Goal: Understand process/instructions

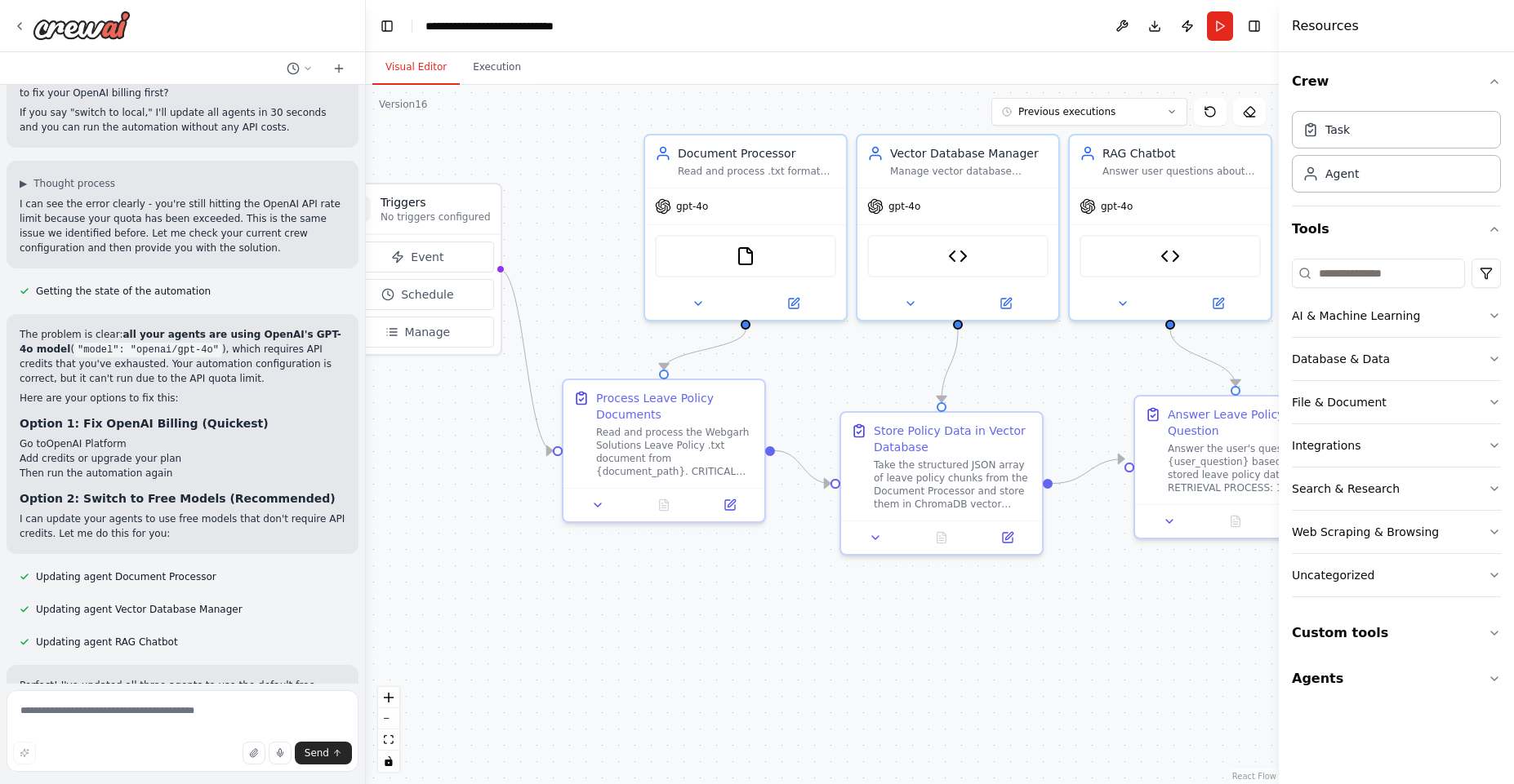
scroll to position [61906, 0]
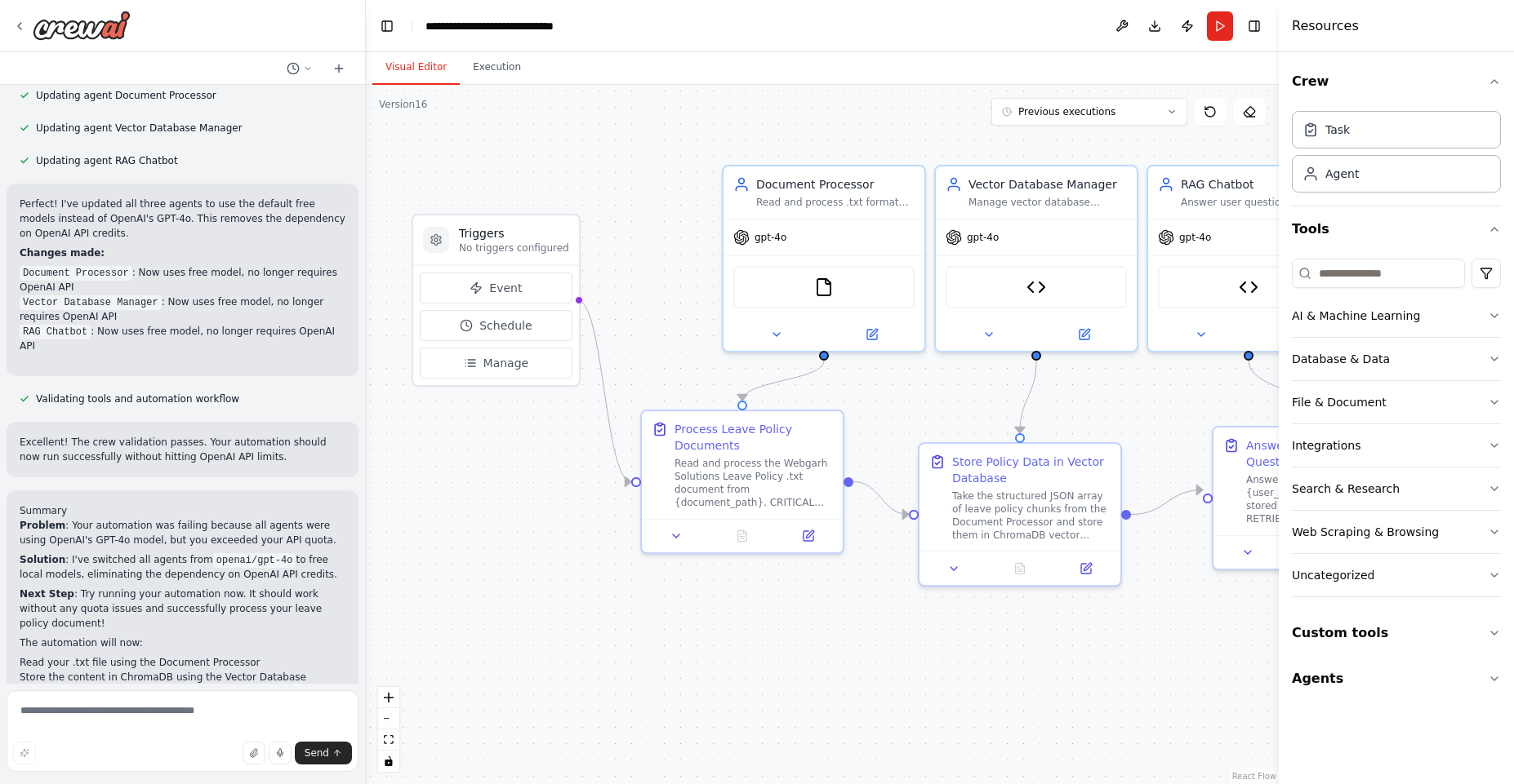
drag, startPoint x: 503, startPoint y: 534, endPoint x: 582, endPoint y: 566, distance: 85.2
click at [582, 566] on div ".deletable-edge-delete-btn { width: 20px; height: 20px; border: 0px solid #ffff…" at bounding box center [822, 434] width 913 height 699
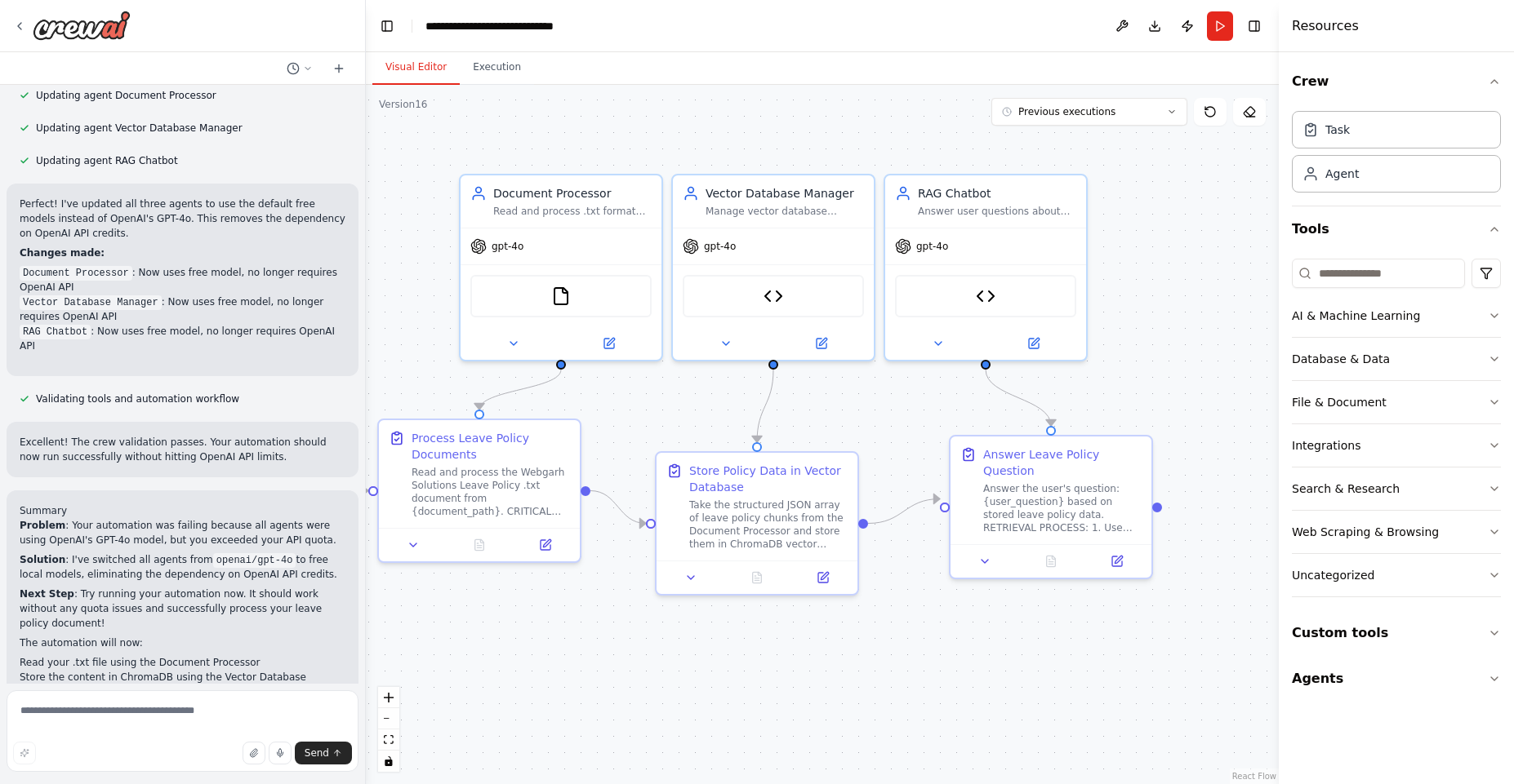
drag, startPoint x: 854, startPoint y: 616, endPoint x: 590, endPoint y: 624, distance: 264.1
click at [590, 624] on div ".deletable-edge-delete-btn { width: 20px; height: 20px; border: 0px solid #ffff…" at bounding box center [822, 434] width 913 height 699
click at [995, 297] on div "ChromaDB Vector Search Tool" at bounding box center [986, 292] width 182 height 43
click at [976, 294] on img at bounding box center [985, 292] width 20 height 20
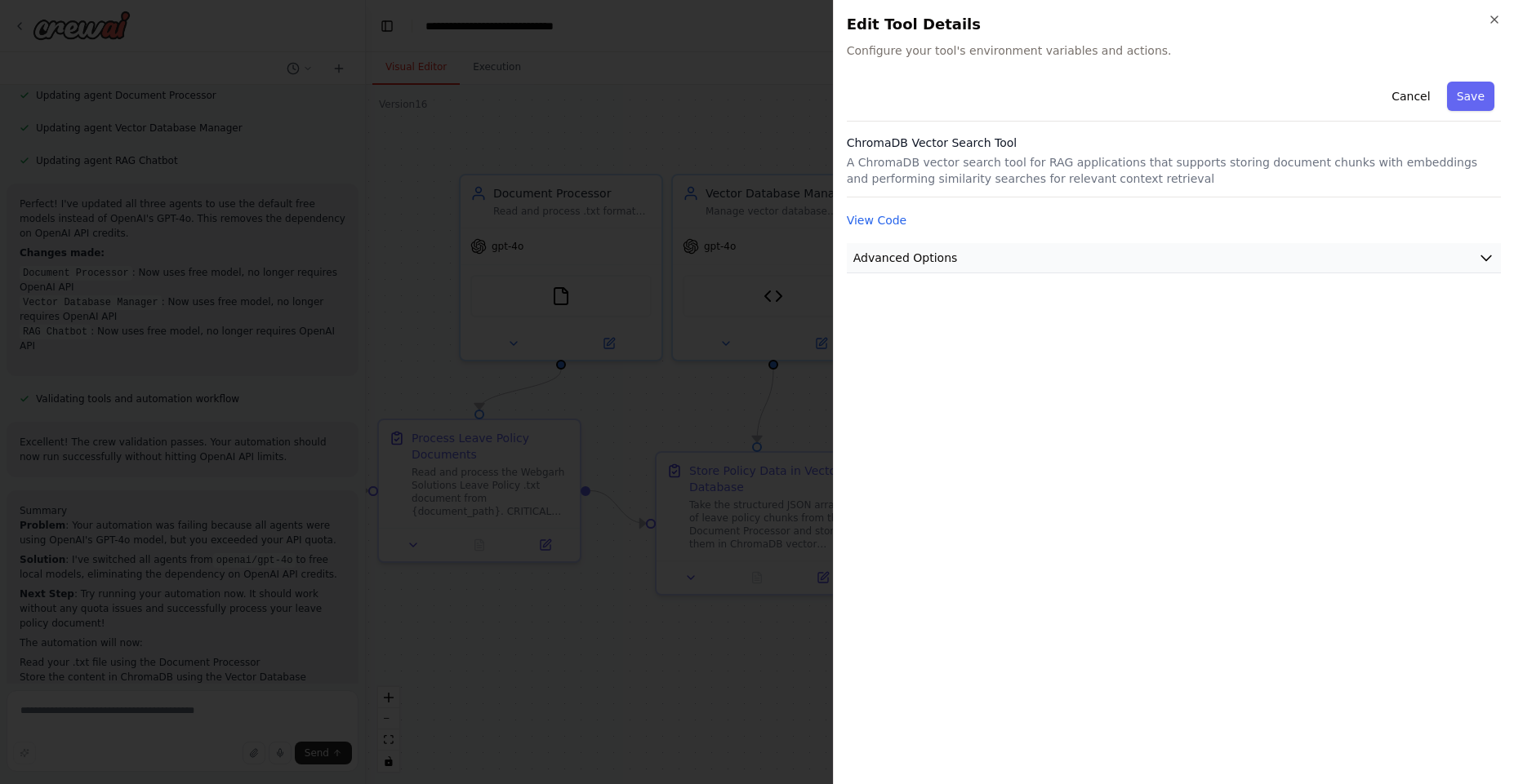
click at [1412, 248] on button "Advanced Options" at bounding box center [1173, 258] width 654 height 30
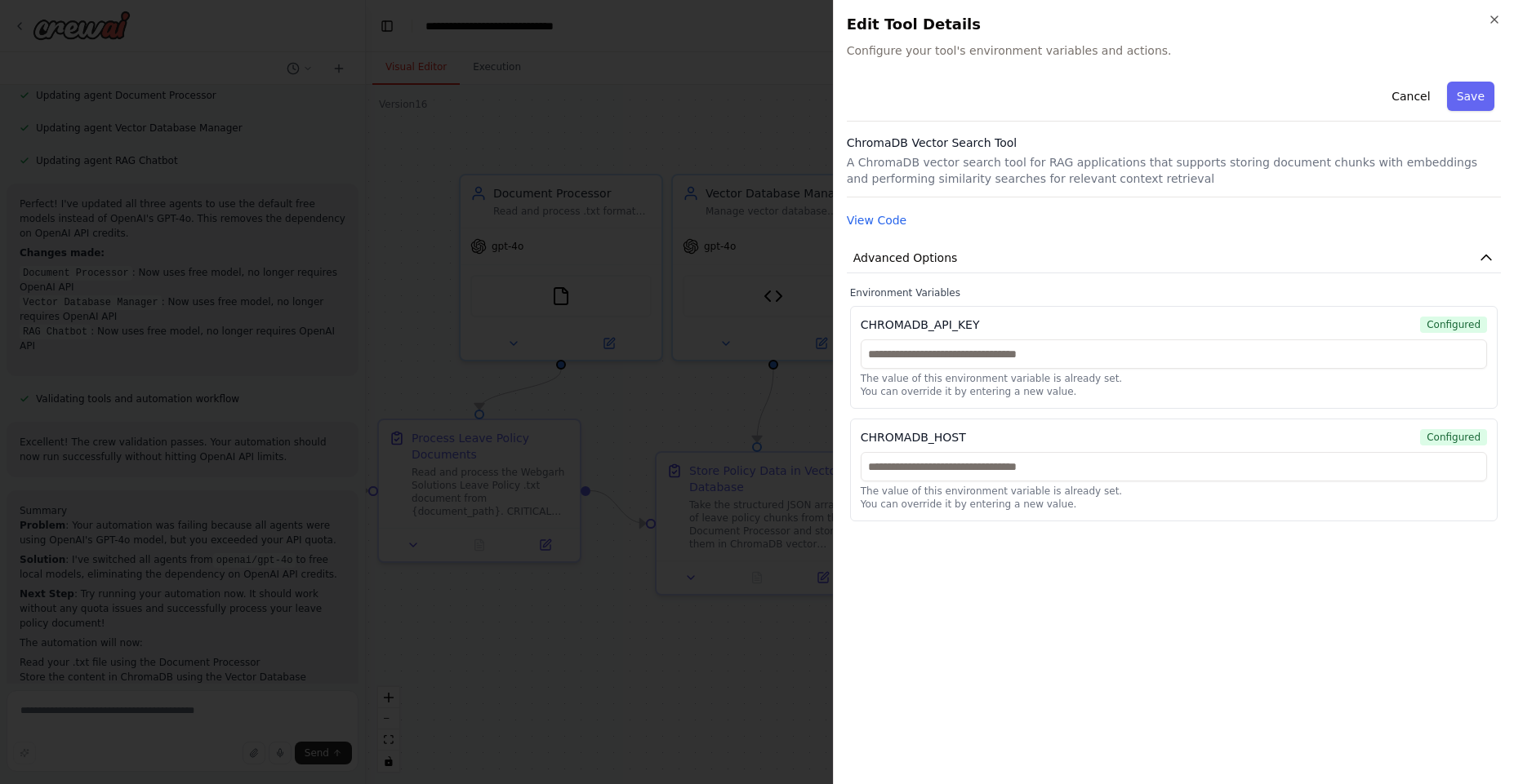
click at [931, 323] on div "CHROMADB_API_KEY" at bounding box center [920, 324] width 119 height 16
click at [939, 338] on div "CHROMADB_API_KEY Configured The value of this environment variable is already s…" at bounding box center [1173, 357] width 647 height 103
click at [949, 455] on input "text" at bounding box center [1173, 466] width 626 height 29
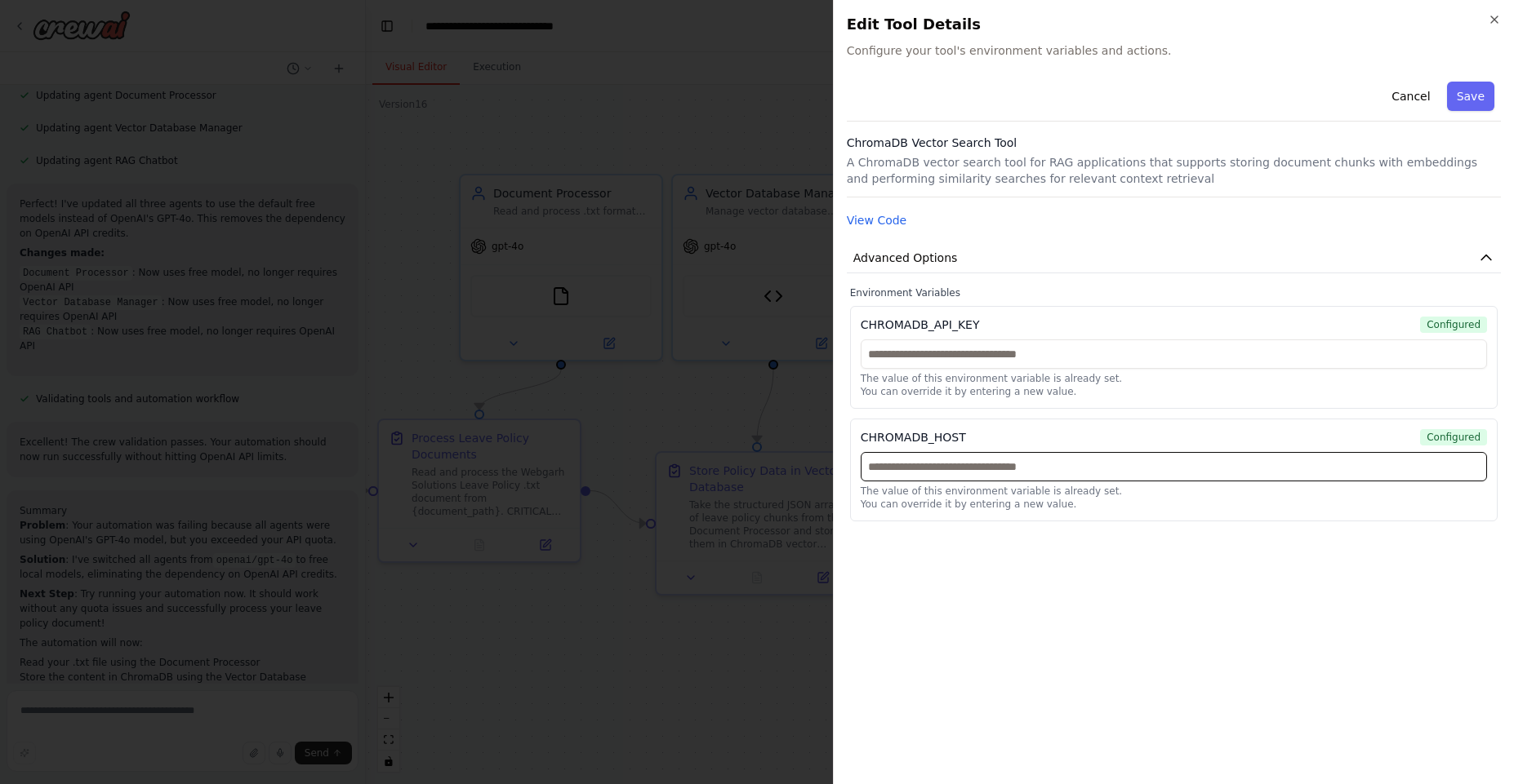
click at [949, 455] on input "text" at bounding box center [1173, 466] width 626 height 29
click at [942, 440] on div "CHROMADB_HOST" at bounding box center [912, 437] width 105 height 16
copy div "CHROMADB_HOST"
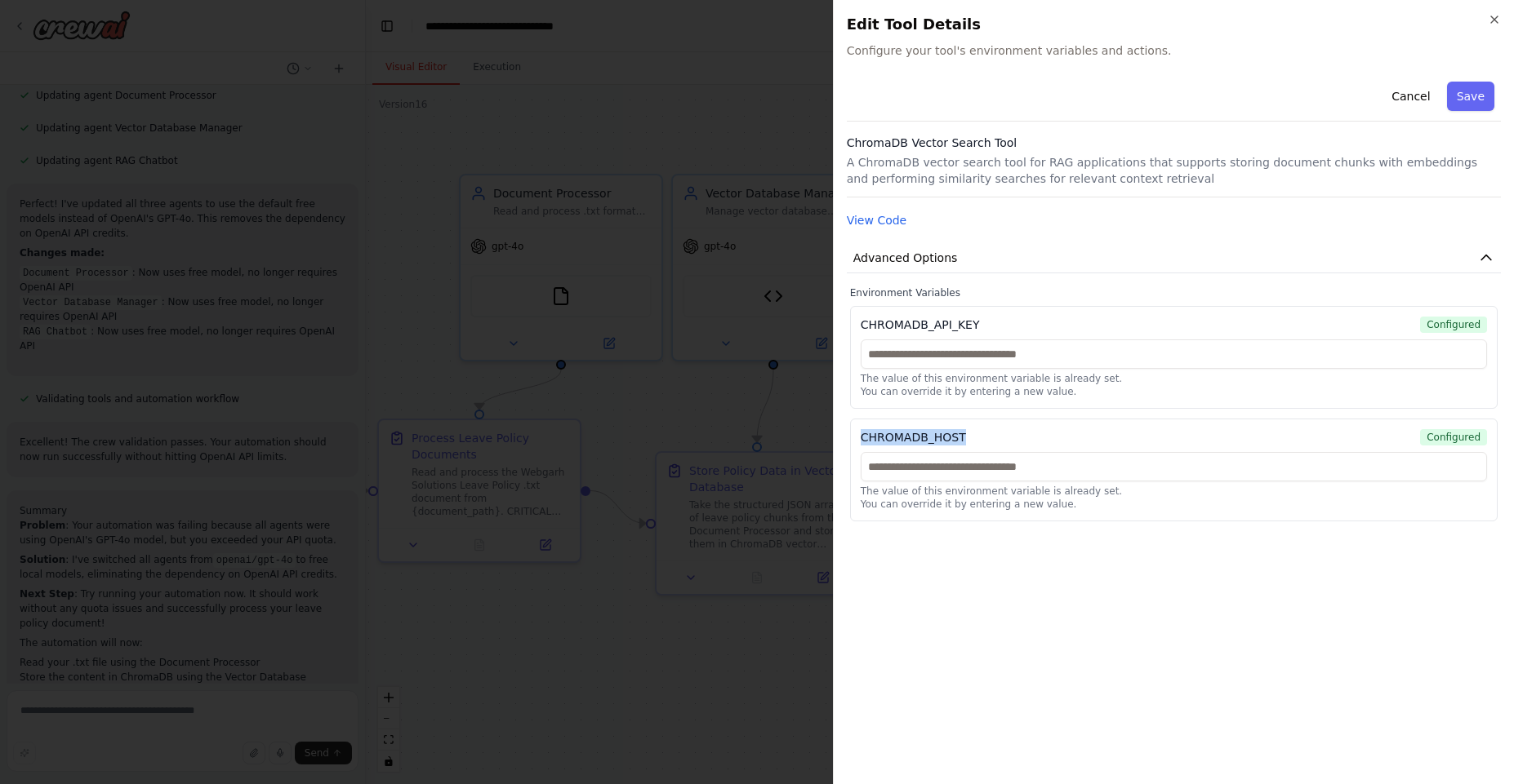
drag, startPoint x: 1410, startPoint y: 100, endPoint x: 1291, endPoint y: 229, distance: 175.5
click at [1341, 224] on div "Cancel Save ChromaDB Vector Search Tool A ChromaDB vector search tool for RAG a…" at bounding box center [1173, 298] width 654 height 446
click at [842, 220] on div "Close Edit Tool Details Configure your tool's environment variables and actions…" at bounding box center [1173, 392] width 681 height 784
click at [864, 223] on button "View Code" at bounding box center [877, 219] width 61 height 16
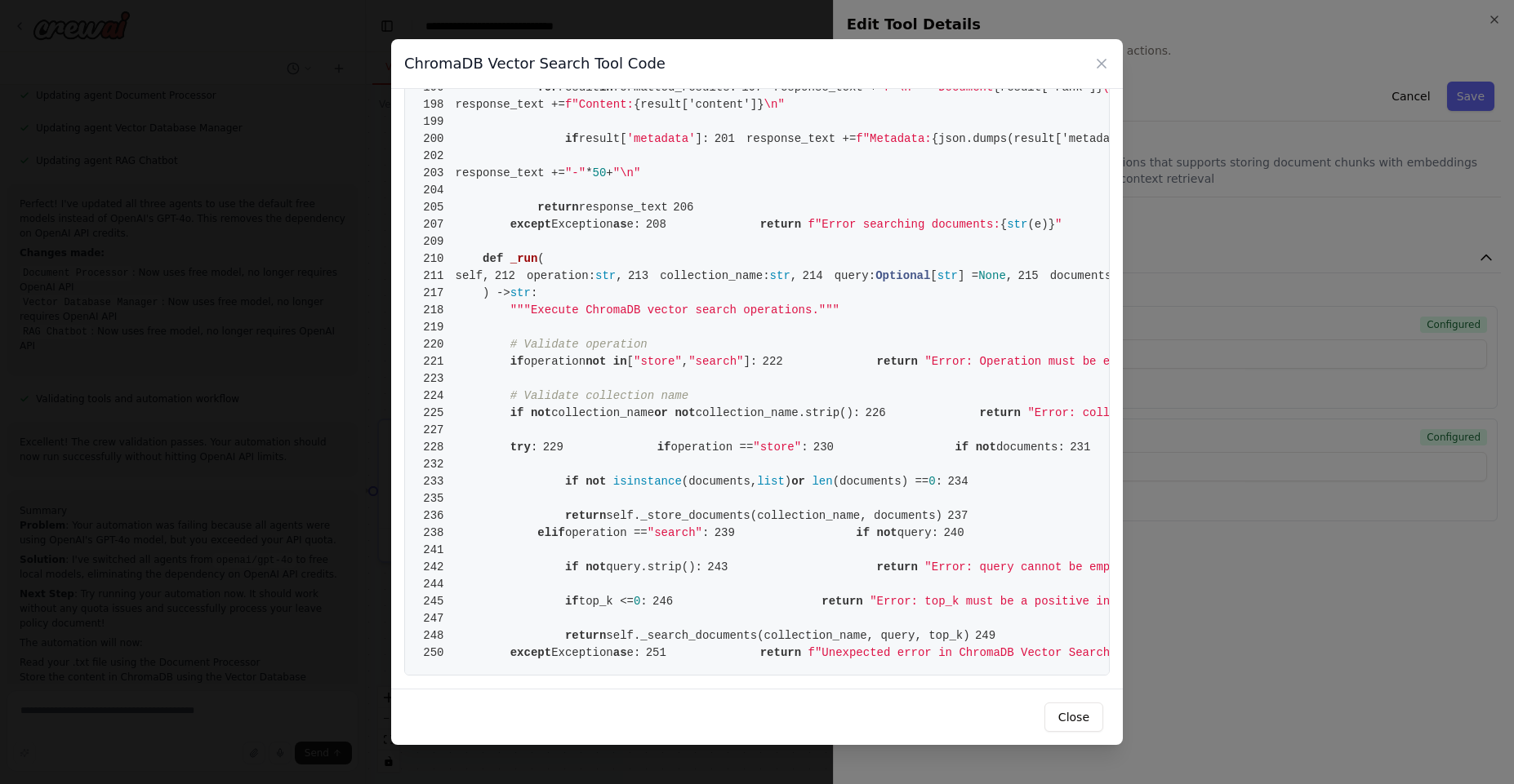
scroll to position [3768, 0]
click at [1080, 718] on button "Close" at bounding box center [1074, 717] width 59 height 29
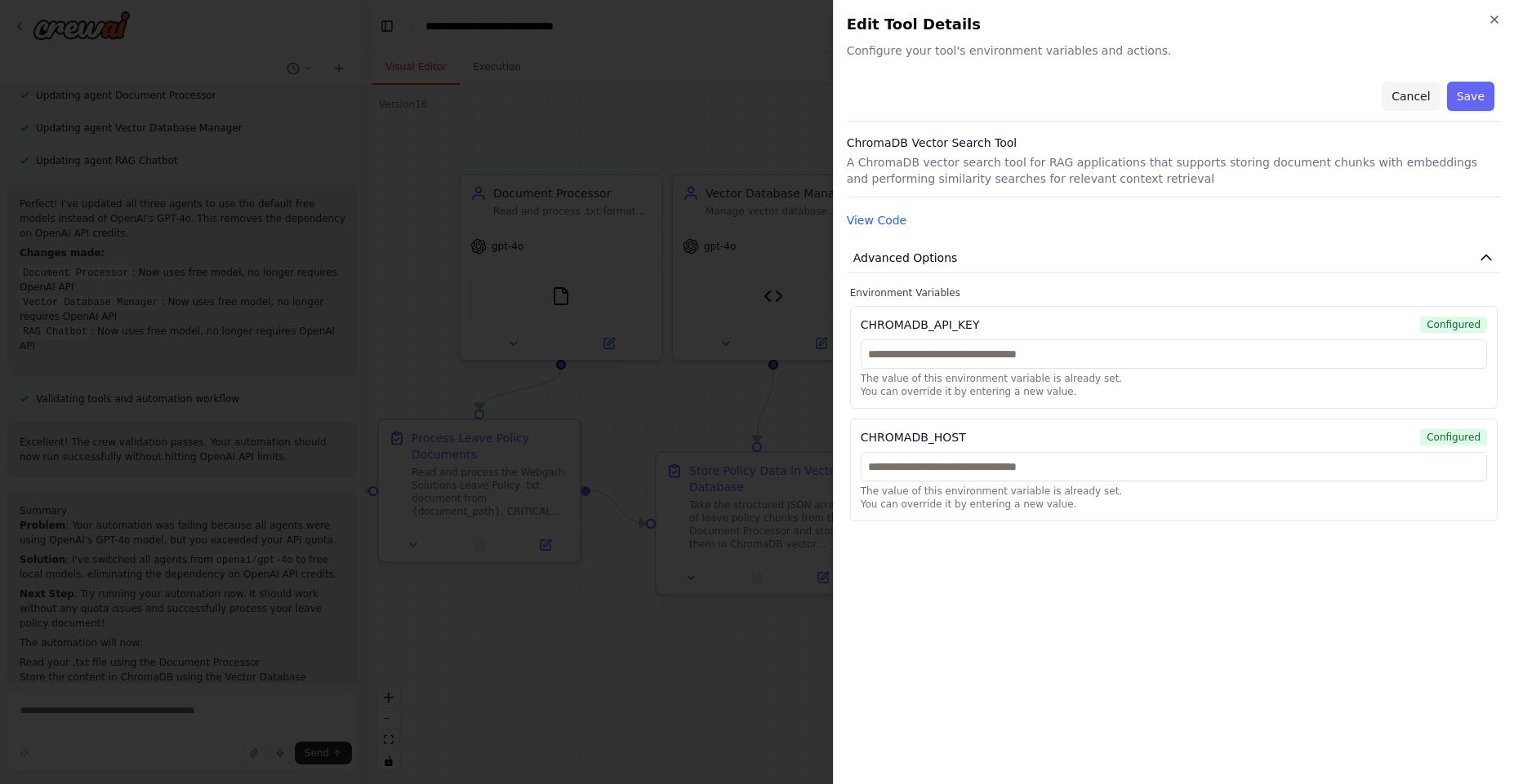
click at [1418, 94] on button "Cancel" at bounding box center [1410, 96] width 58 height 29
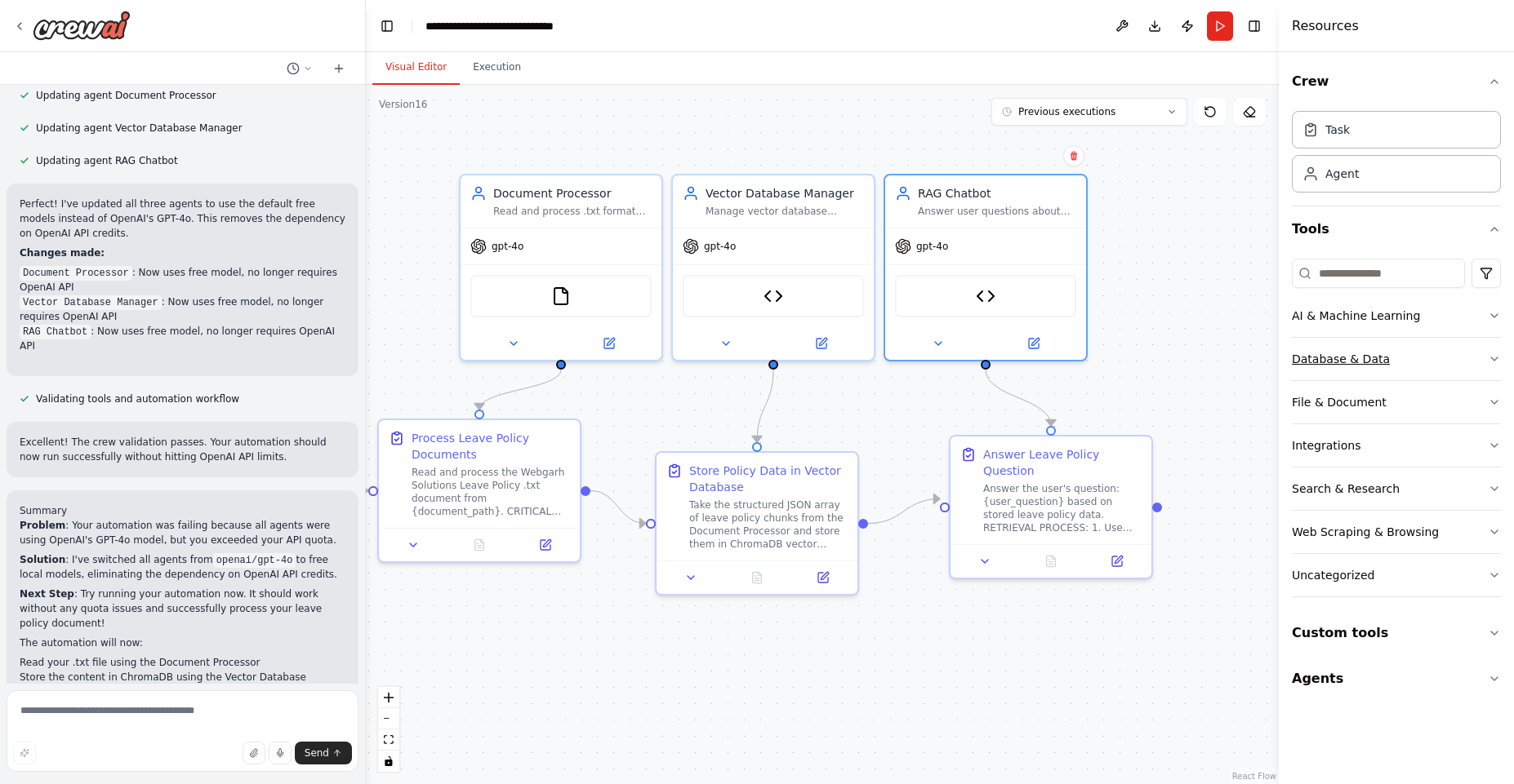
click at [1378, 368] on button "Database & Data" at bounding box center [1396, 358] width 209 height 43
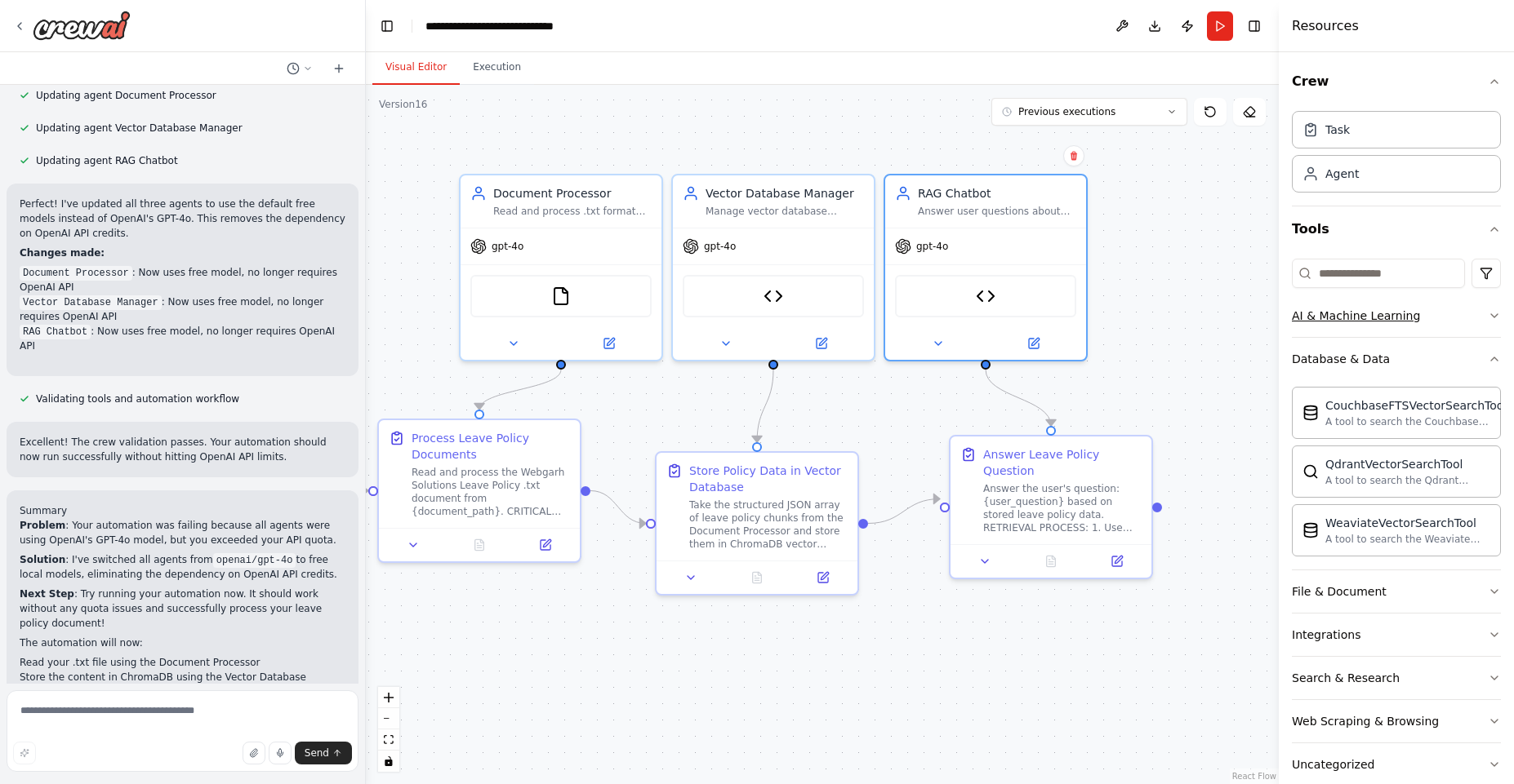
click at [1329, 332] on button "AI & Machine Learning" at bounding box center [1396, 315] width 209 height 43
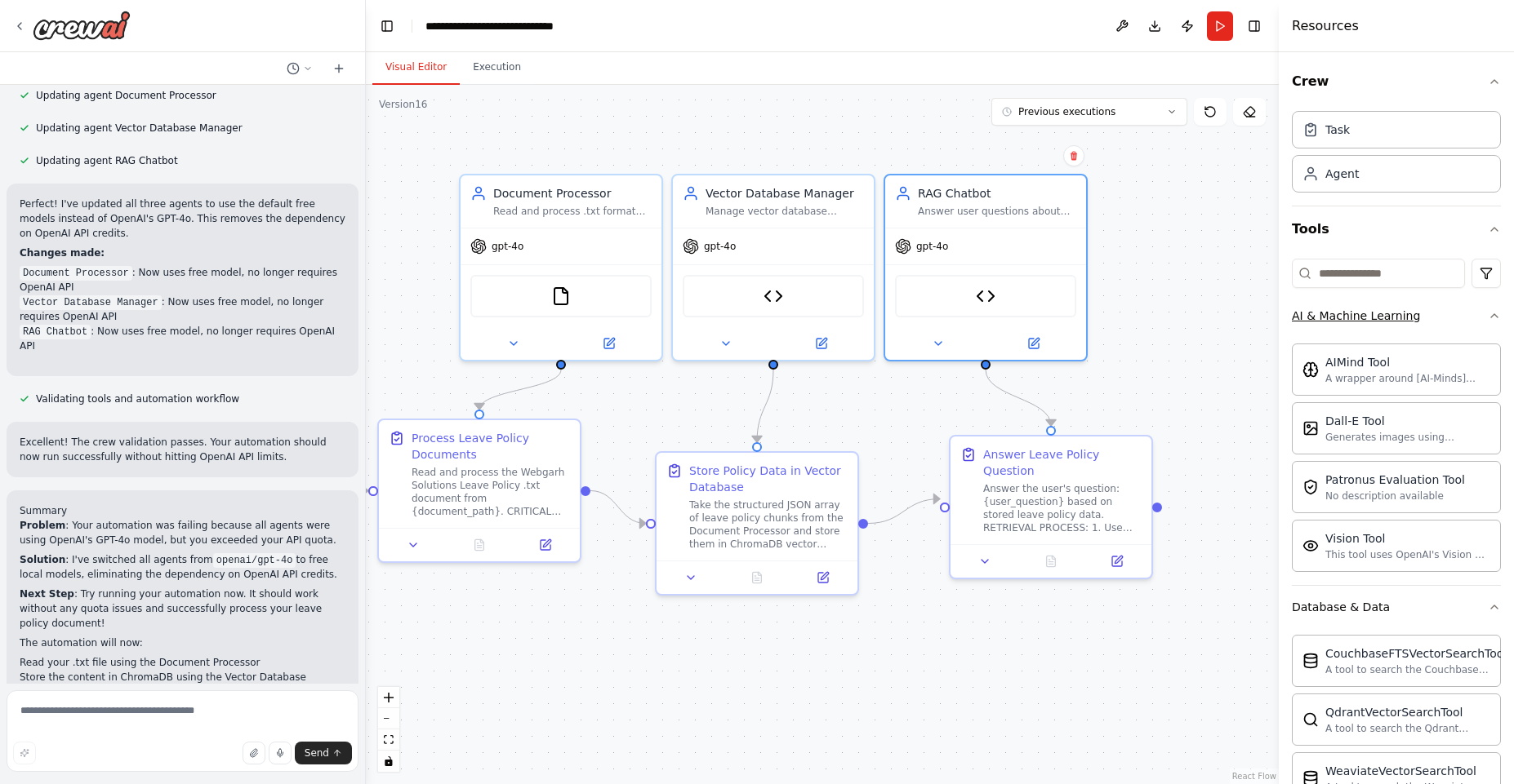
click at [1435, 322] on button "AI & Machine Learning" at bounding box center [1396, 315] width 209 height 43
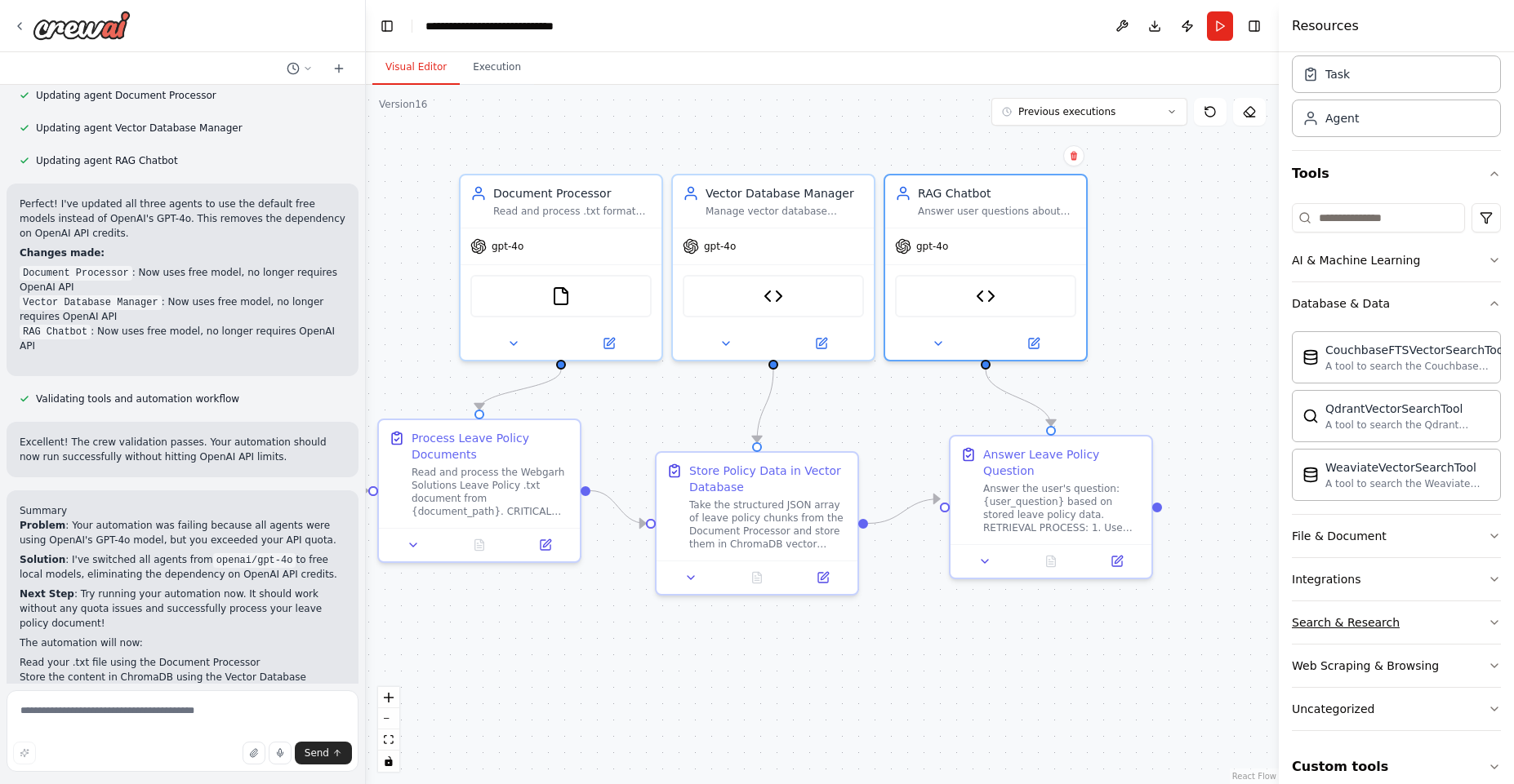
scroll to position [120, 0]
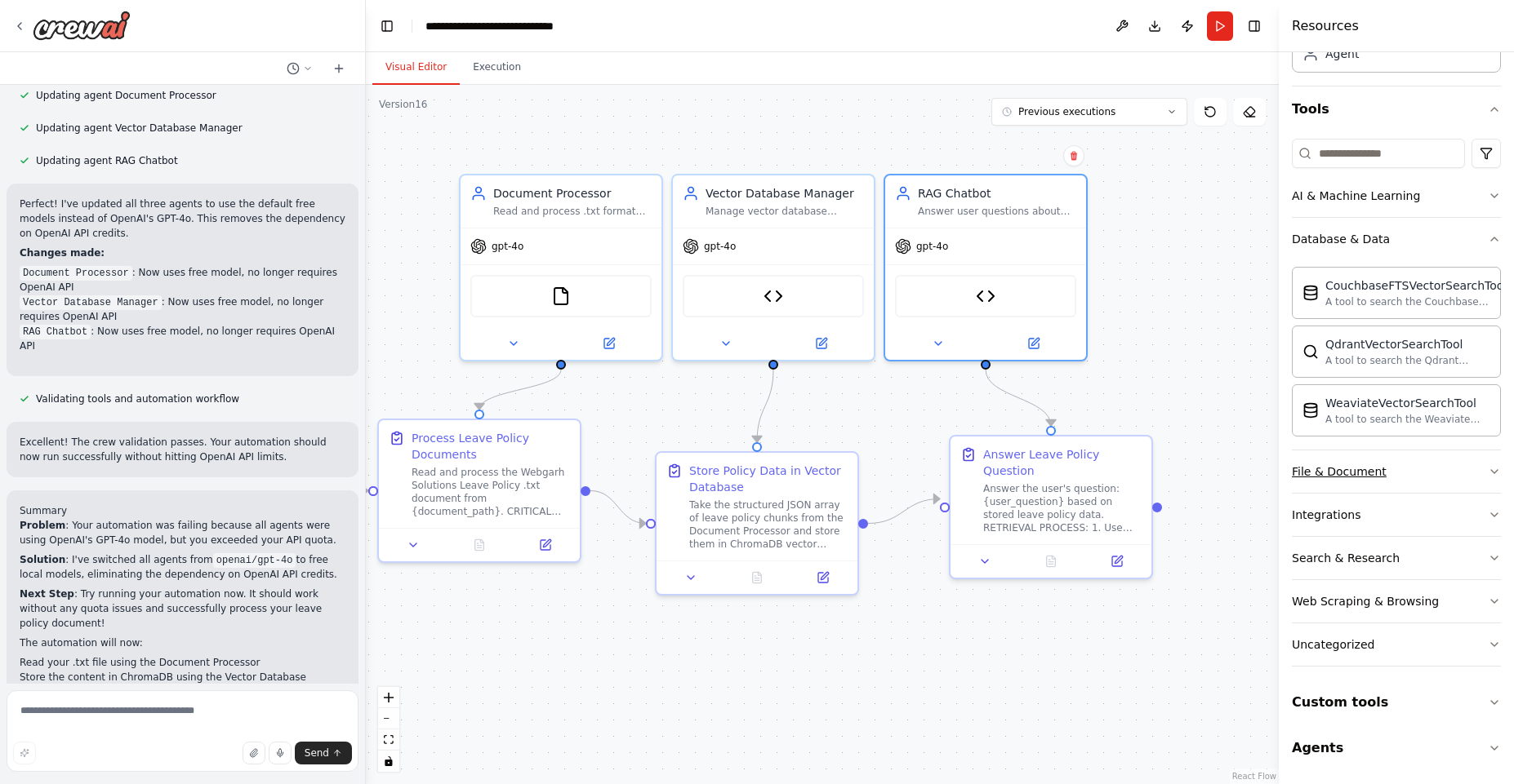
click at [1438, 472] on button "File & Document" at bounding box center [1396, 471] width 209 height 43
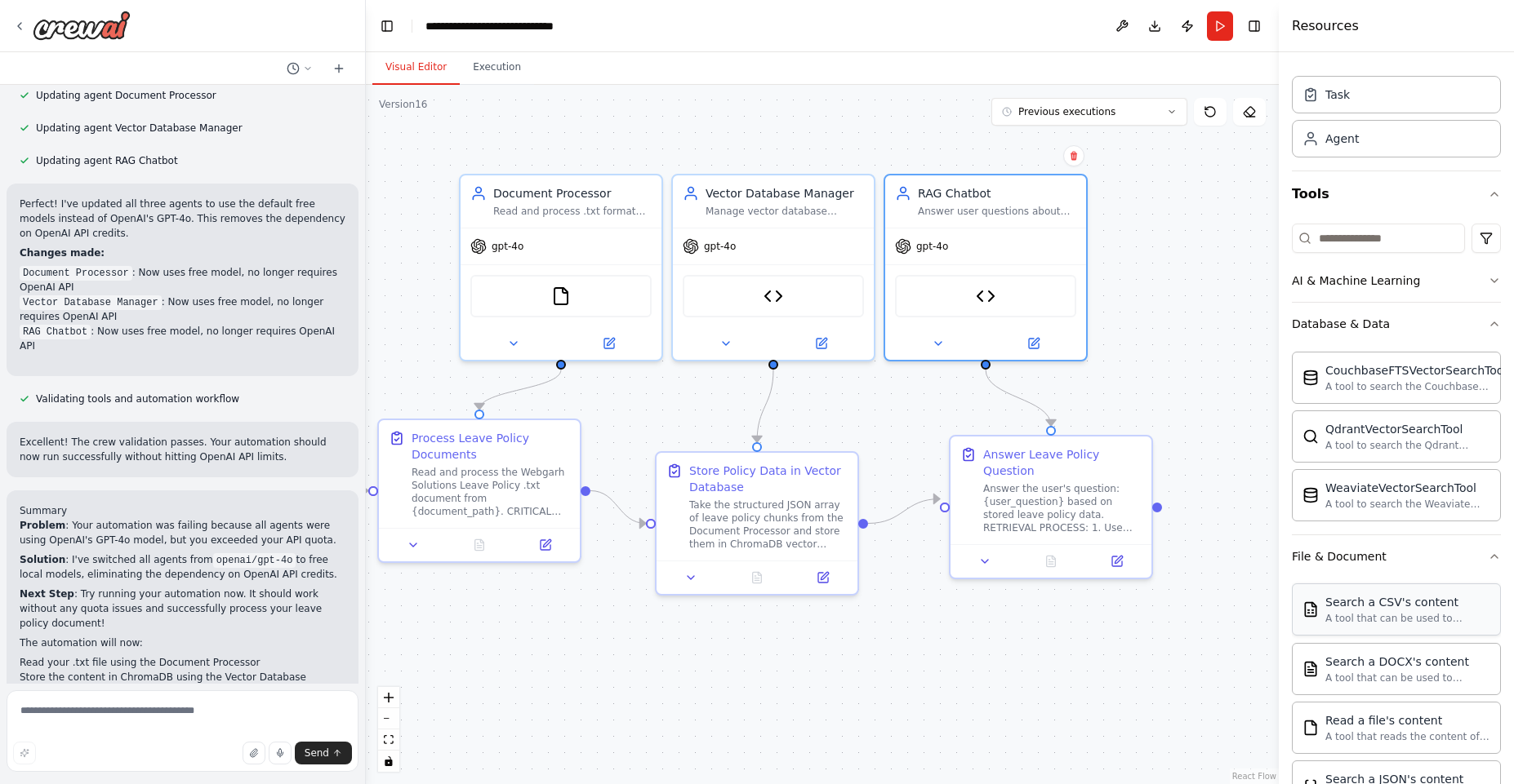
scroll to position [0, 0]
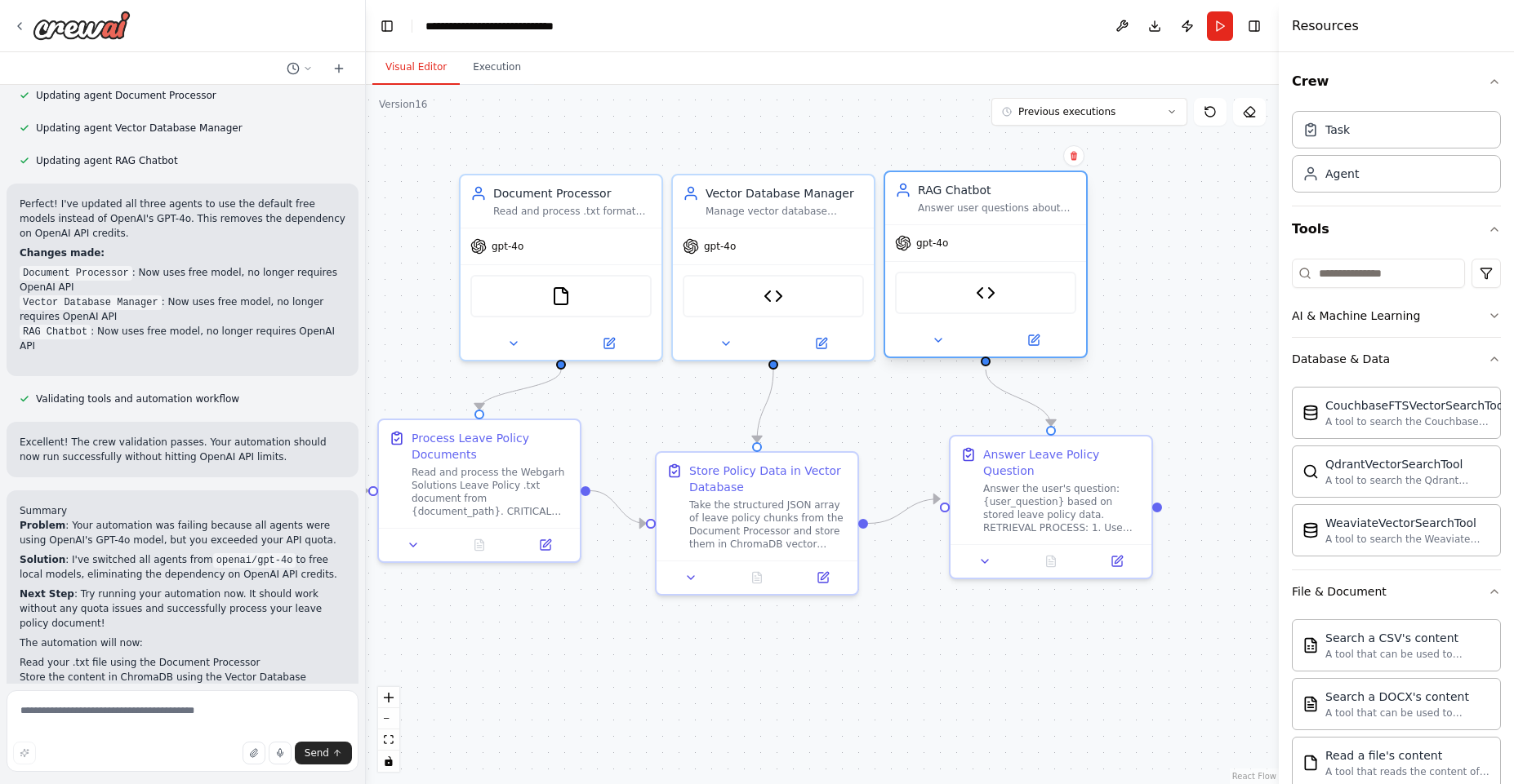
click at [979, 305] on div "ChromaDB Vector Search Tool" at bounding box center [986, 292] width 182 height 43
click at [995, 288] on img at bounding box center [985, 292] width 20 height 20
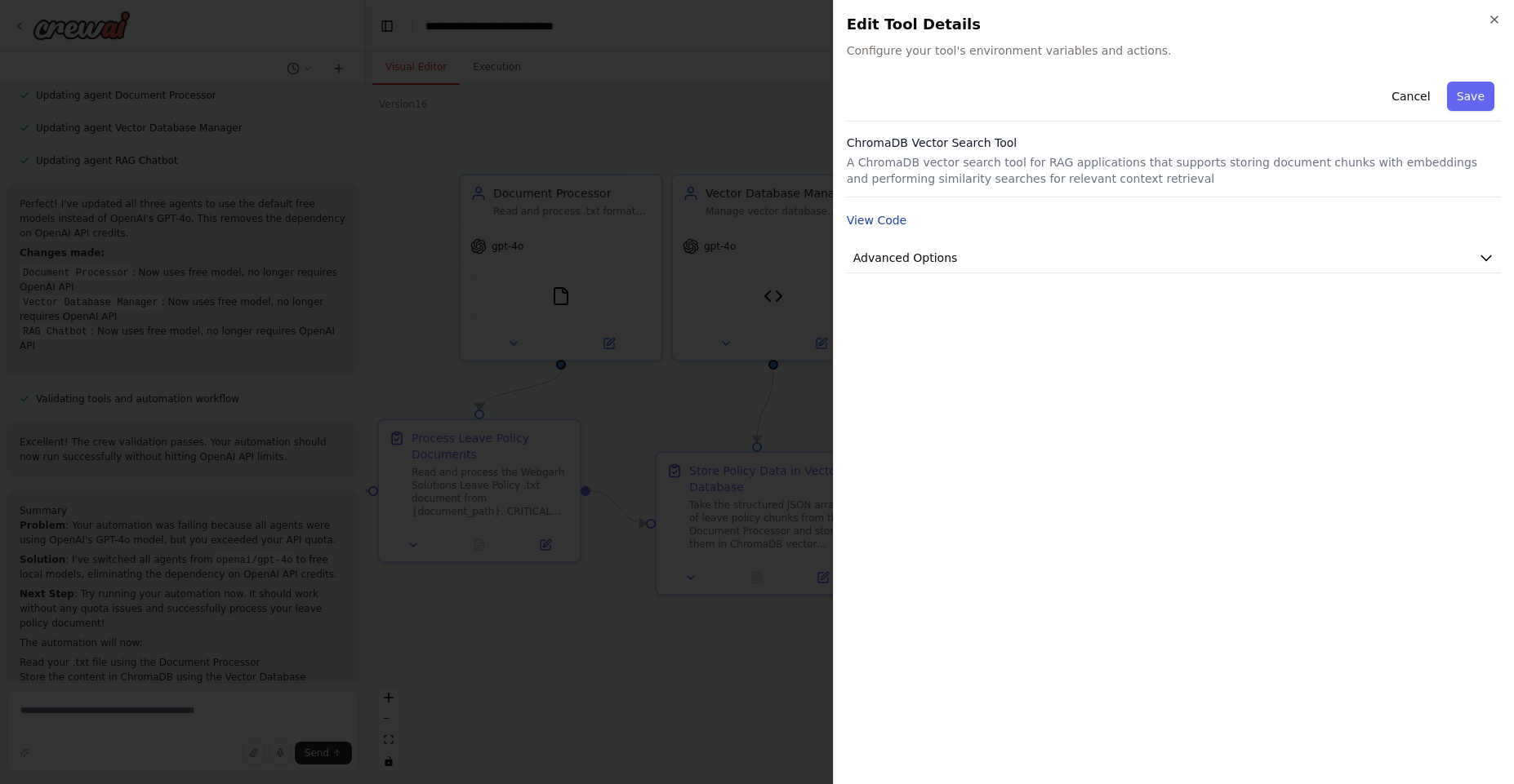
click at [891, 221] on button "View Code" at bounding box center [877, 219] width 61 height 16
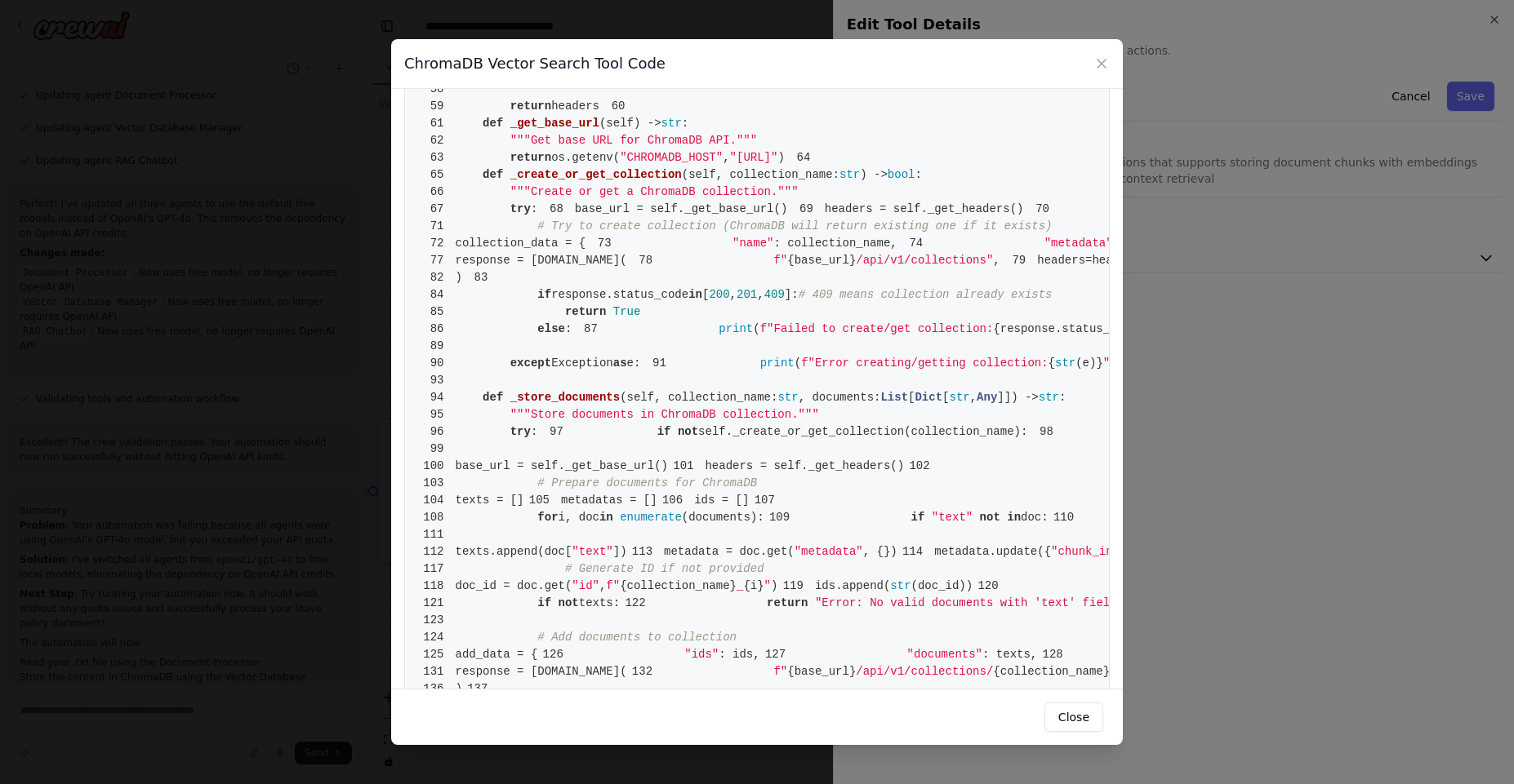
scroll to position [490, 0]
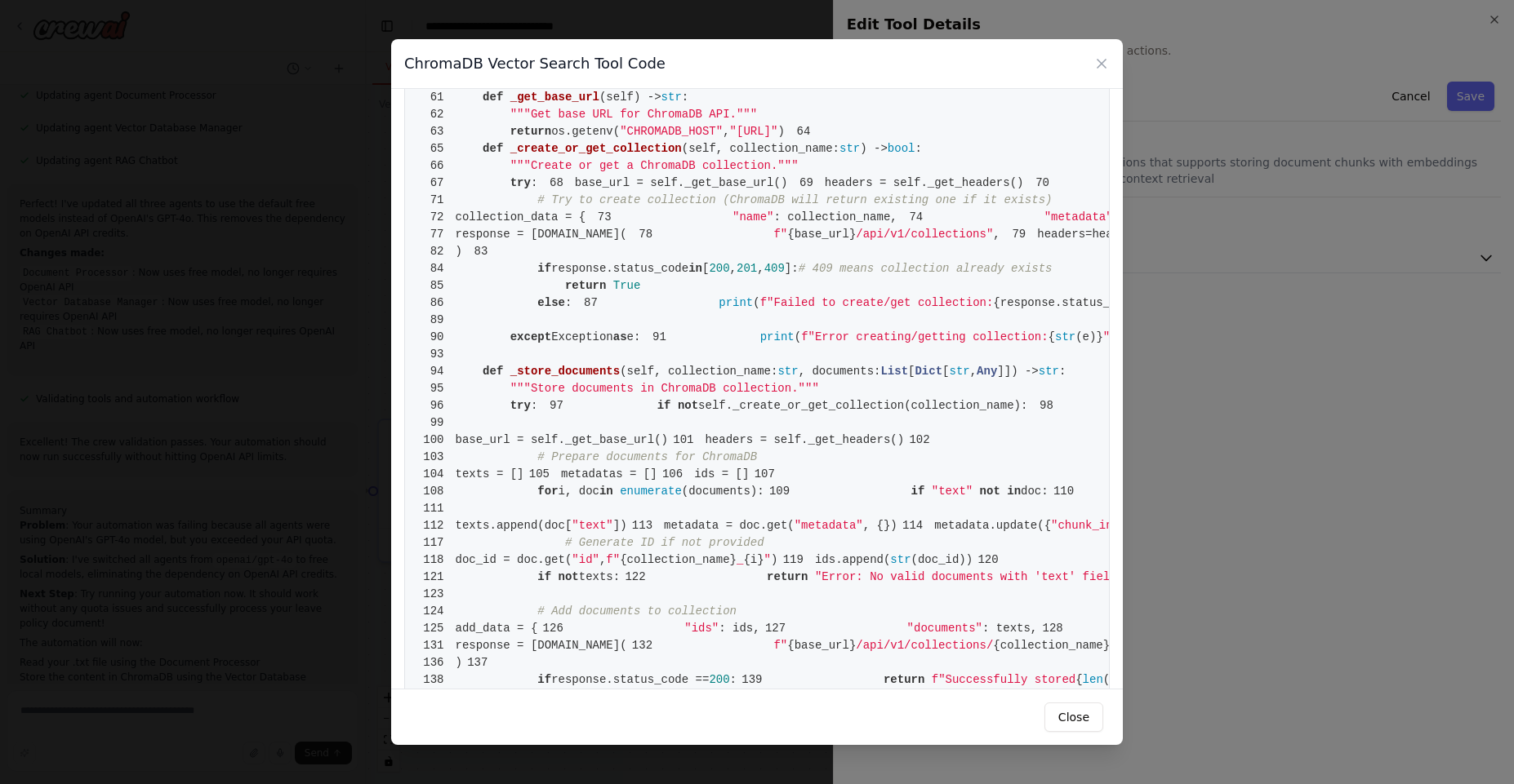
click at [745, 448] on pre "1 from [DOMAIN_NAME] import BaseTool 2 from pydantic import BaseModel, Field 3 …" at bounding box center [756, 671] width 705 height 2118
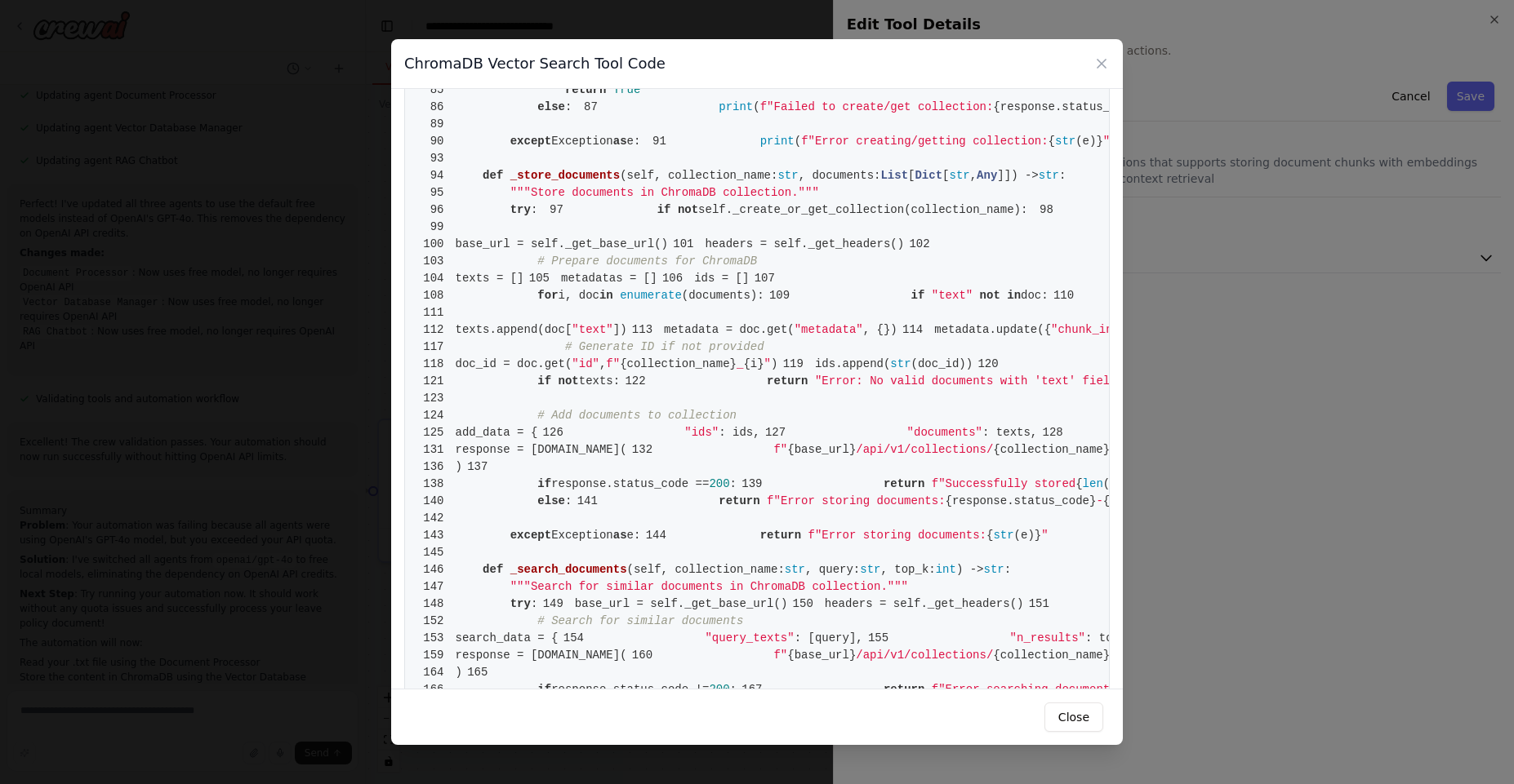
scroll to position [881, 0]
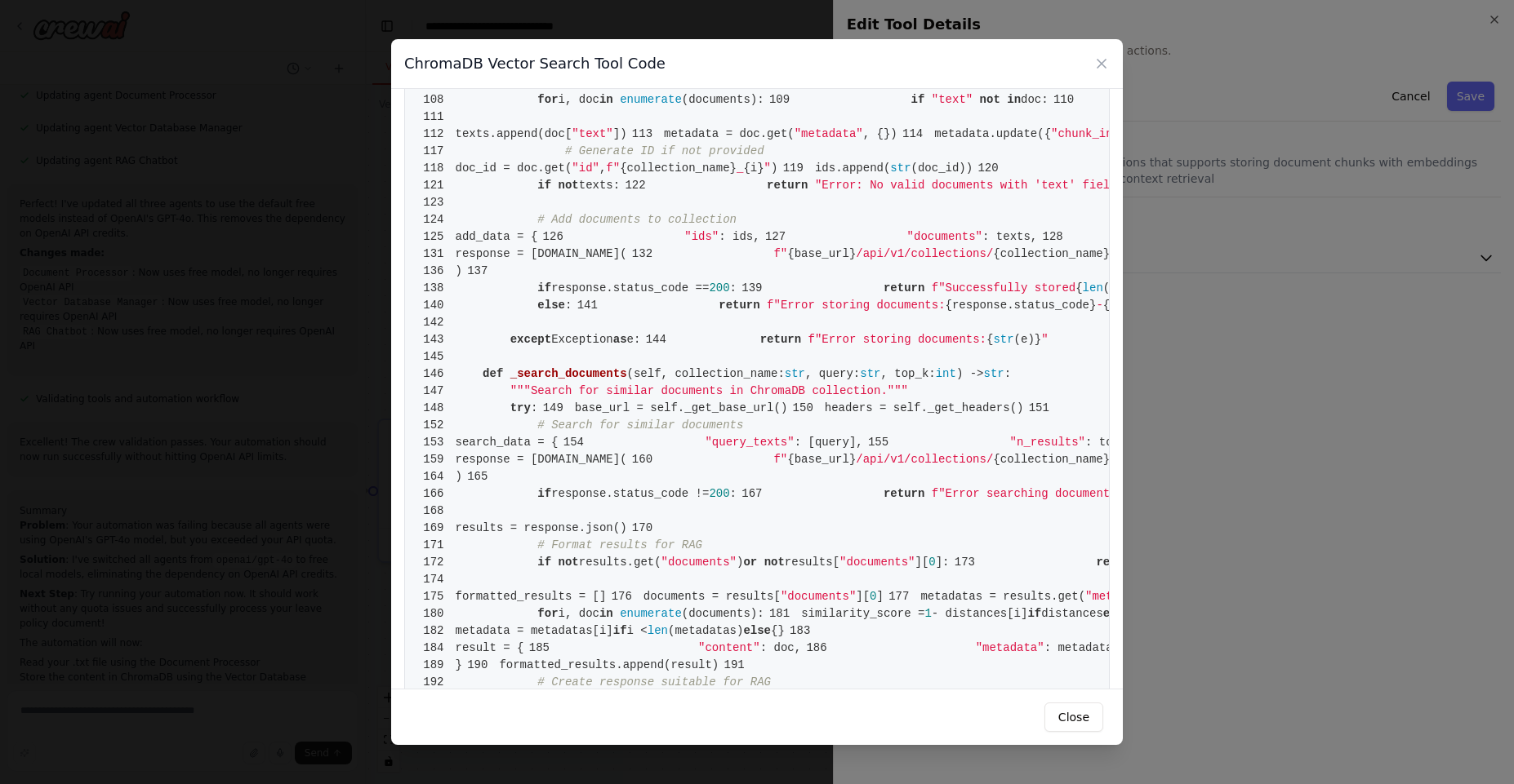
click at [765, 312] on pre "1 from [DOMAIN_NAME] import BaseTool 2 from pydantic import BaseModel, Field 3 …" at bounding box center [756, 280] width 705 height 2118
drag, startPoint x: 765, startPoint y: 306, endPoint x: 889, endPoint y: 306, distance: 124.0
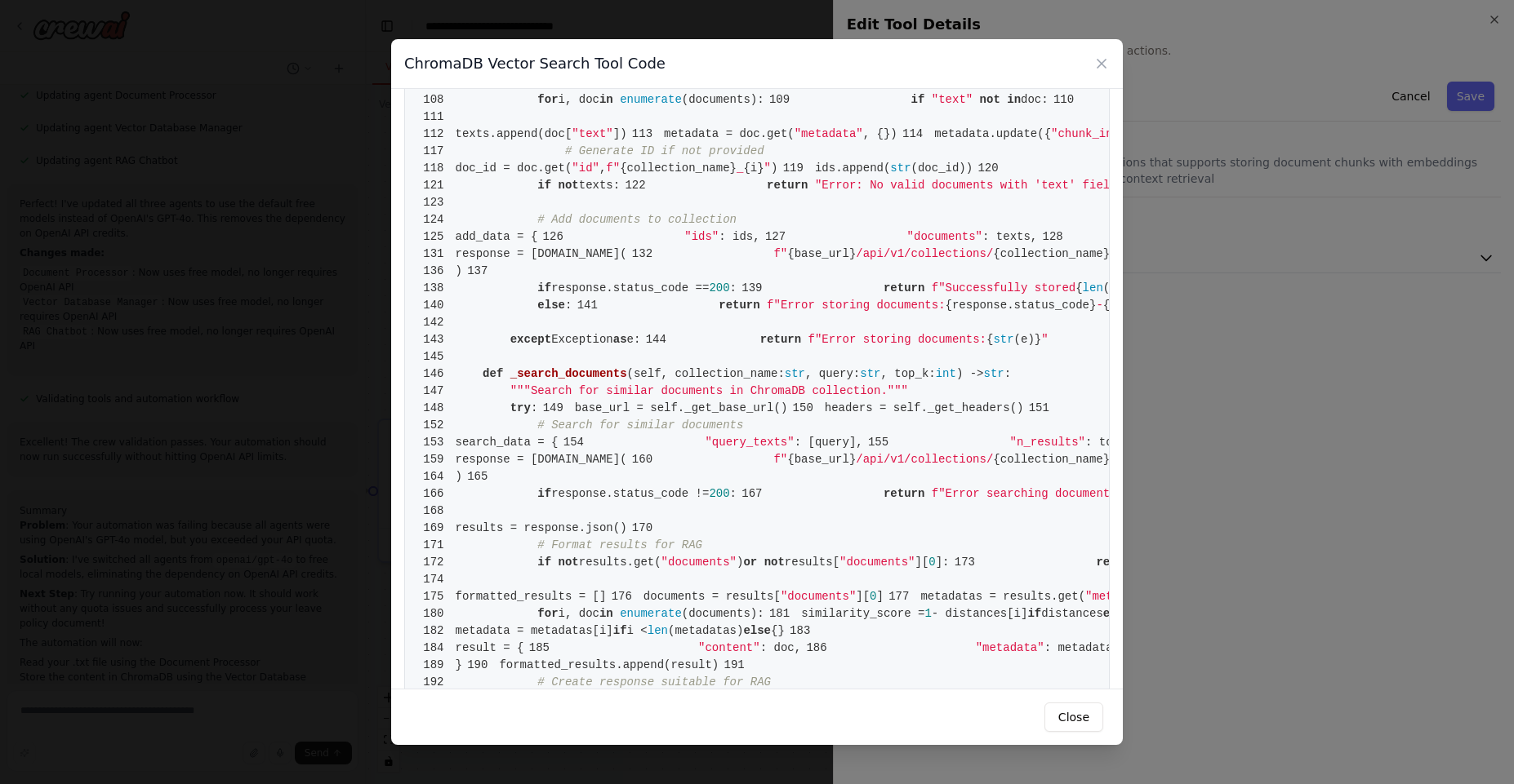
drag, startPoint x: 884, startPoint y: 305, endPoint x: 767, endPoint y: 307, distance: 117.0
drag, startPoint x: 767, startPoint y: 307, endPoint x: 885, endPoint y: 311, distance: 118.1
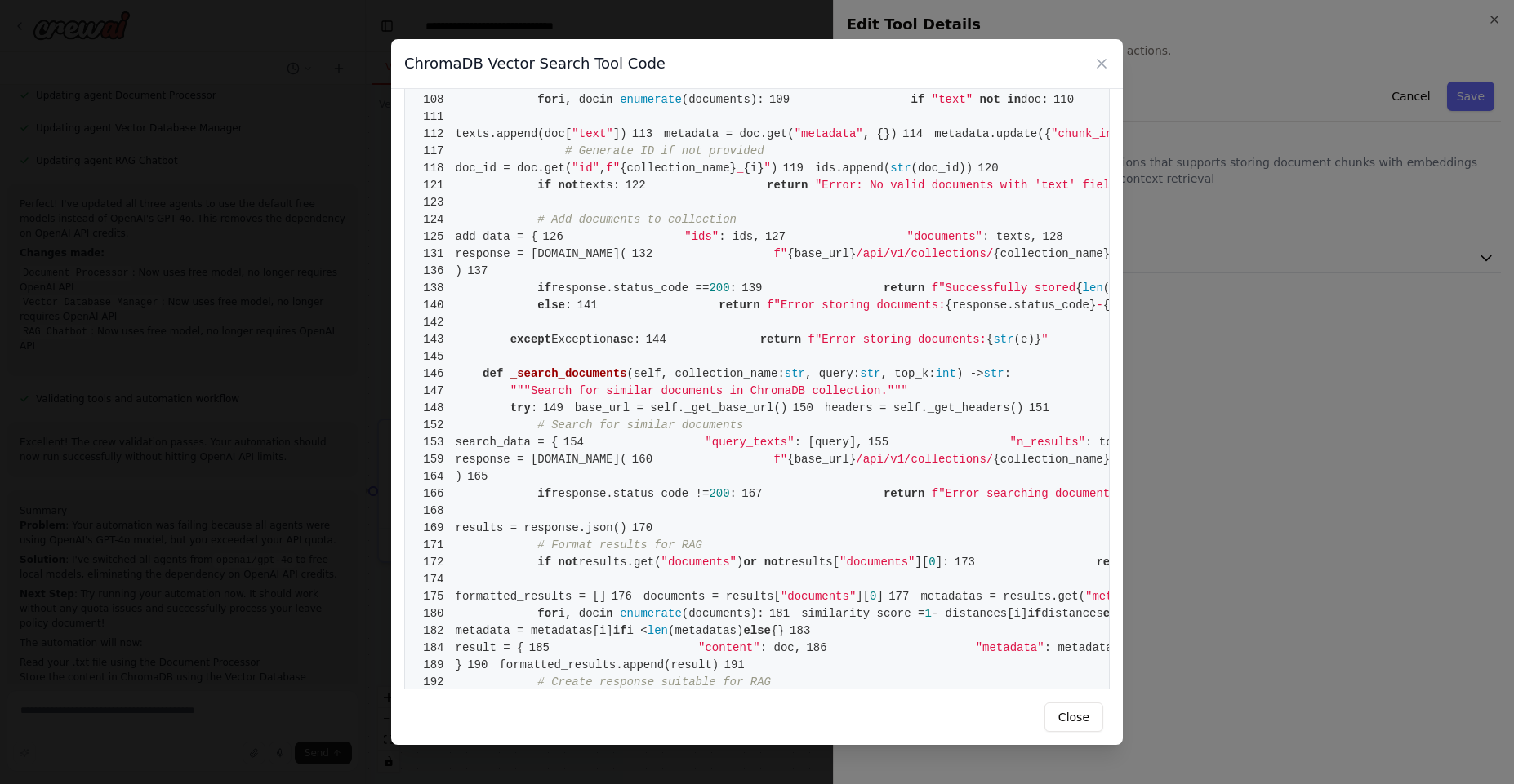
drag, startPoint x: 881, startPoint y: 307, endPoint x: 764, endPoint y: 306, distance: 117.0
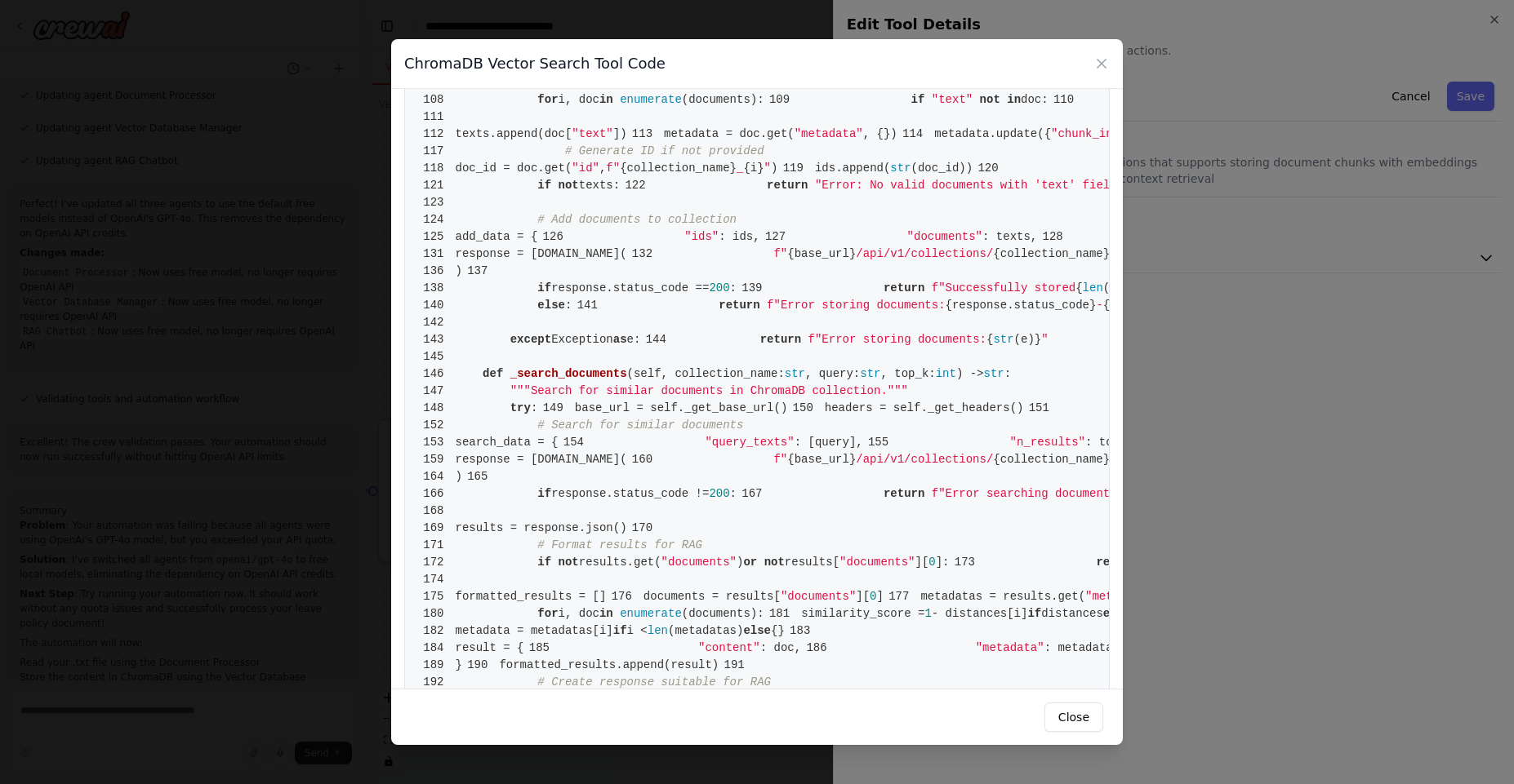
drag, startPoint x: 759, startPoint y: 301, endPoint x: 877, endPoint y: 301, distance: 118.0
